Goal: Transaction & Acquisition: Subscribe to service/newsletter

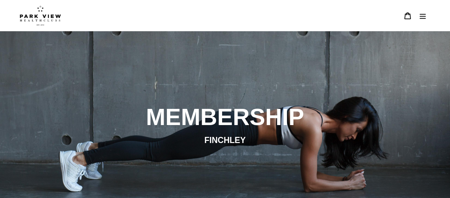
click at [423, 14] on icon "Menu" at bounding box center [422, 15] width 7 height 7
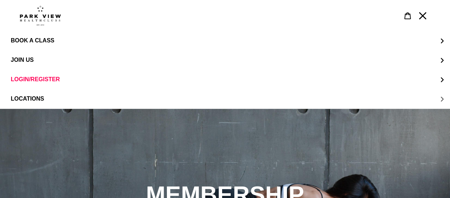
click at [38, 98] on span "LOCATIONS" at bounding box center [27, 99] width 33 height 6
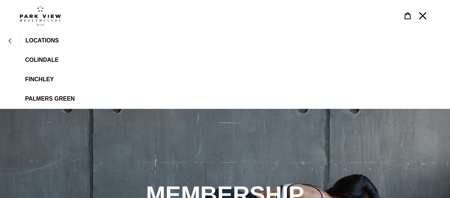
click at [11, 40] on icon "LOCATIONS" at bounding box center [10, 40] width 5 height 5
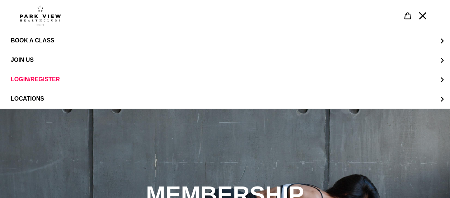
click at [37, 17] on img at bounding box center [40, 15] width 41 height 20
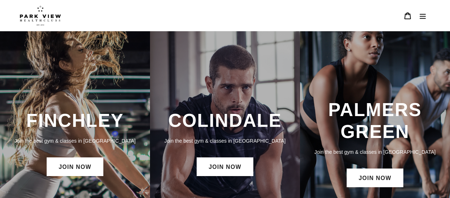
click at [78, 125] on h3 "FINCHLEY" at bounding box center [75, 121] width 136 height 22
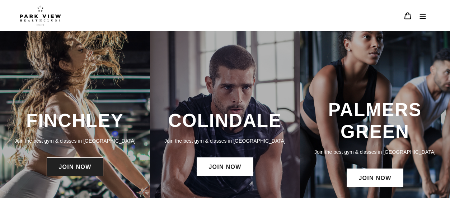
click at [70, 167] on link "JOIN NOW" at bounding box center [75, 166] width 56 height 19
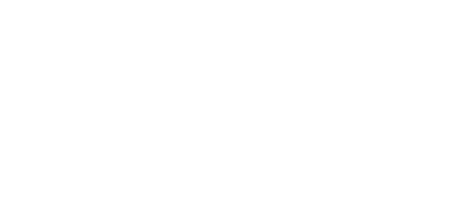
scroll to position [439, 0]
